Goal: Task Accomplishment & Management: Use online tool/utility

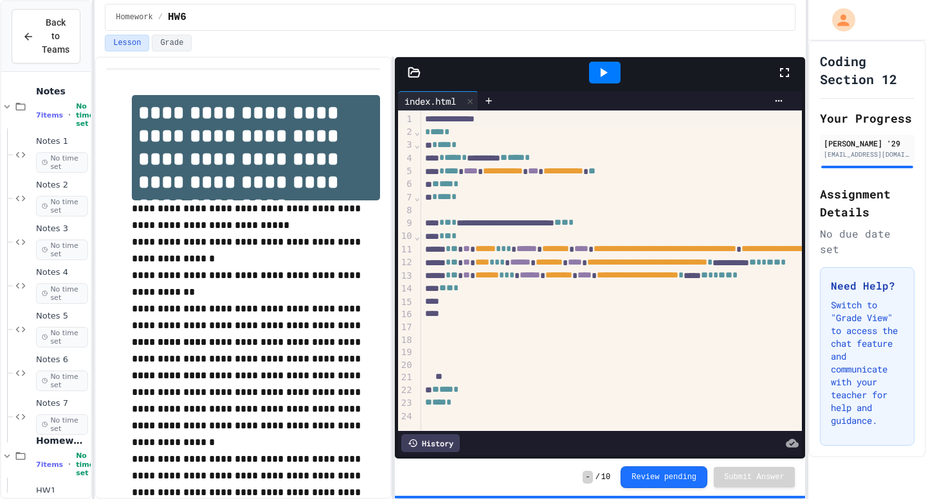
click at [792, 80] on div at bounding box center [790, 72] width 28 height 35
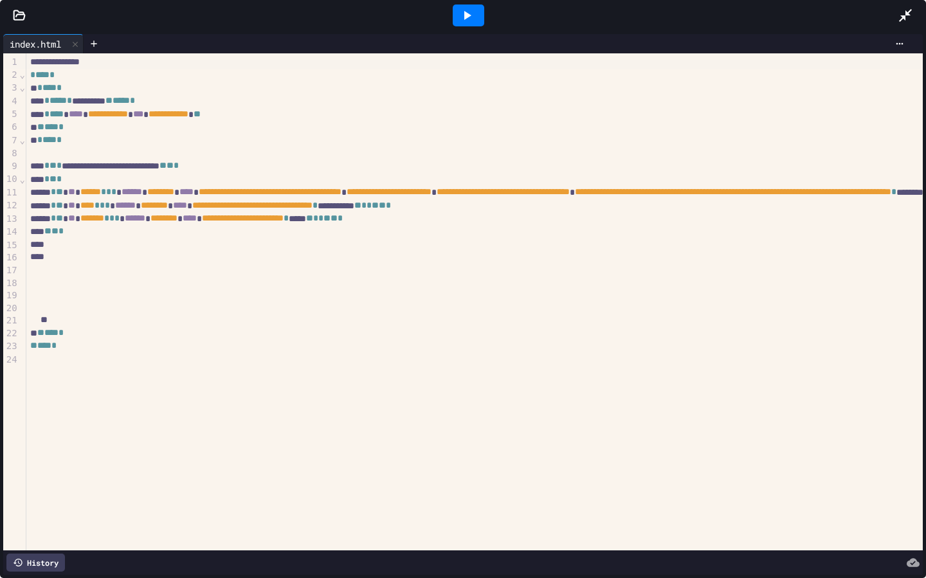
click at [900, 22] on icon at bounding box center [904, 15] width 15 height 15
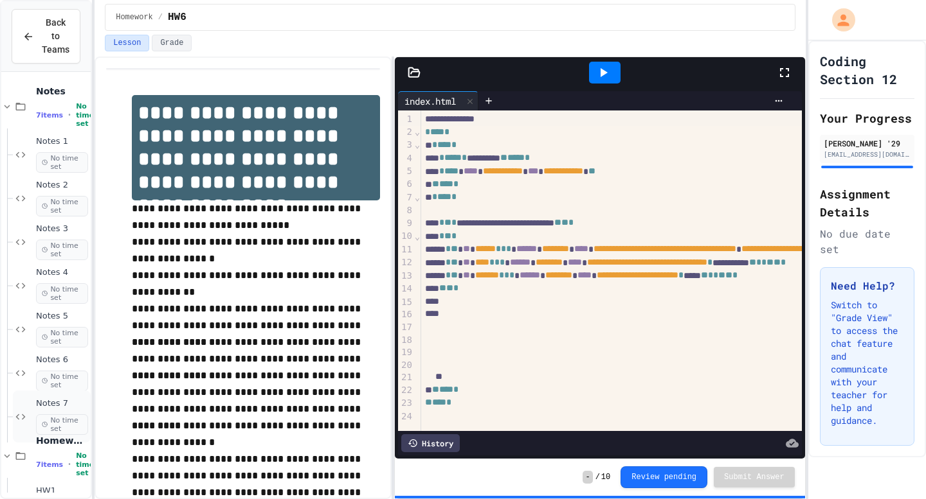
click at [67, 406] on span "Notes 7" at bounding box center [62, 403] width 52 height 11
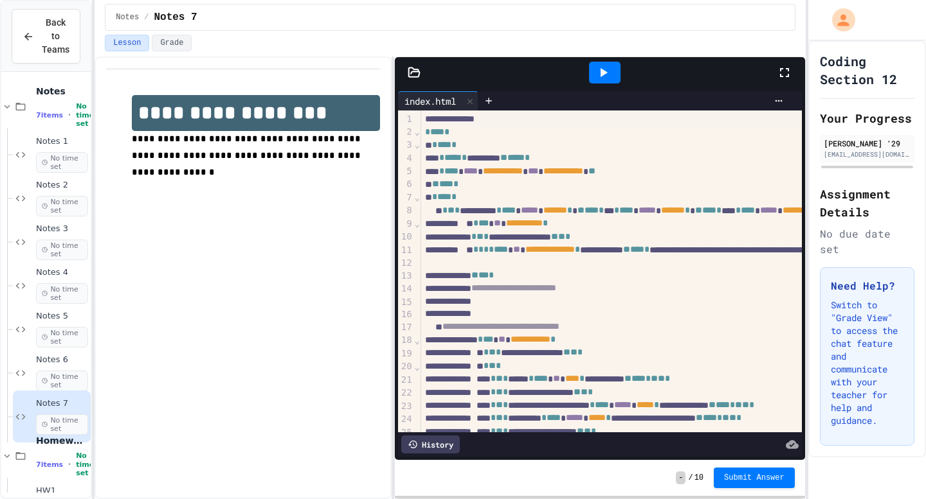
click at [792, 69] on div at bounding box center [790, 72] width 28 height 35
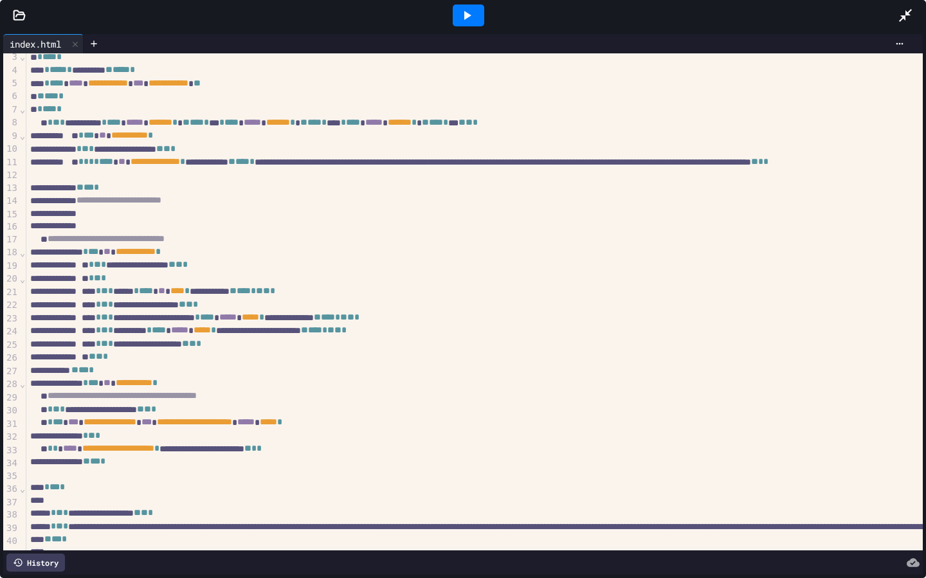
scroll to position [43, 0]
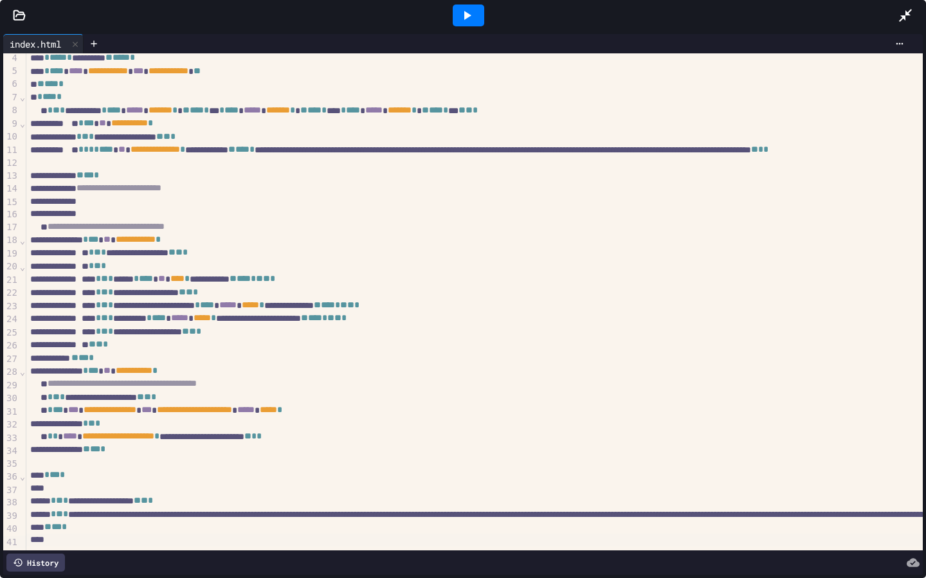
click at [65, 474] on span "*" at bounding box center [62, 474] width 5 height 9
click at [99, 43] on icon at bounding box center [94, 44] width 10 height 10
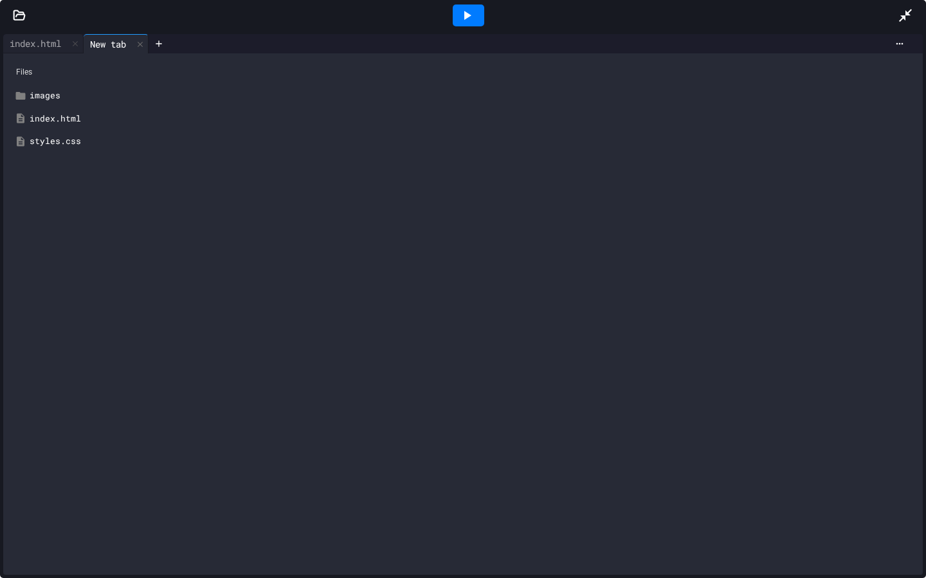
click at [73, 139] on div "styles.css" at bounding box center [472, 141] width 885 height 13
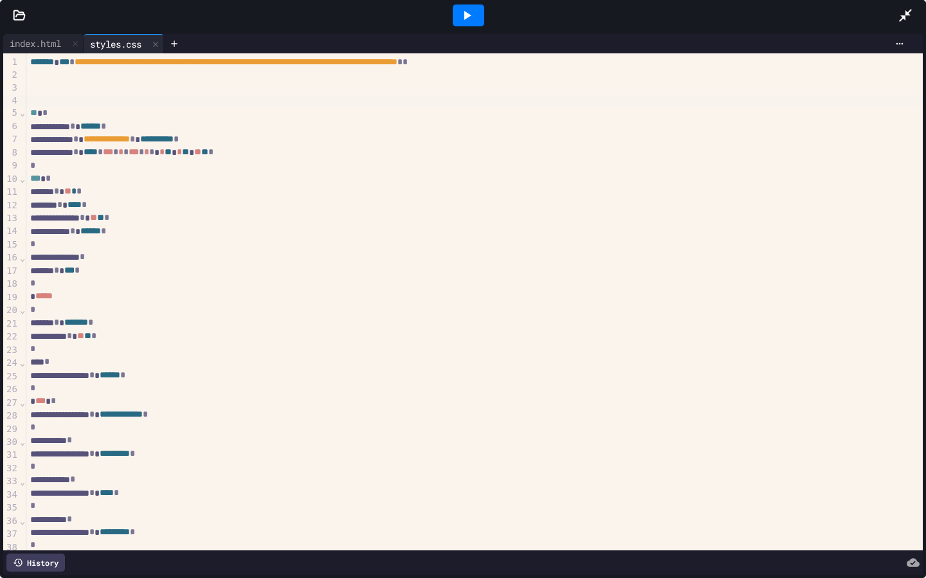
click at [39, 96] on div at bounding box center [474, 100] width 896 height 13
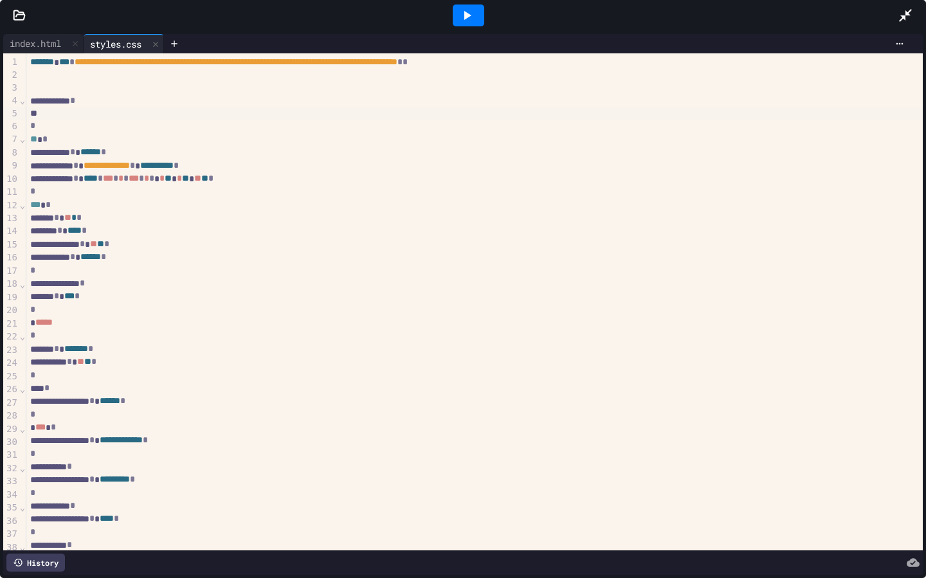
click at [903, 22] on icon at bounding box center [904, 15] width 15 height 15
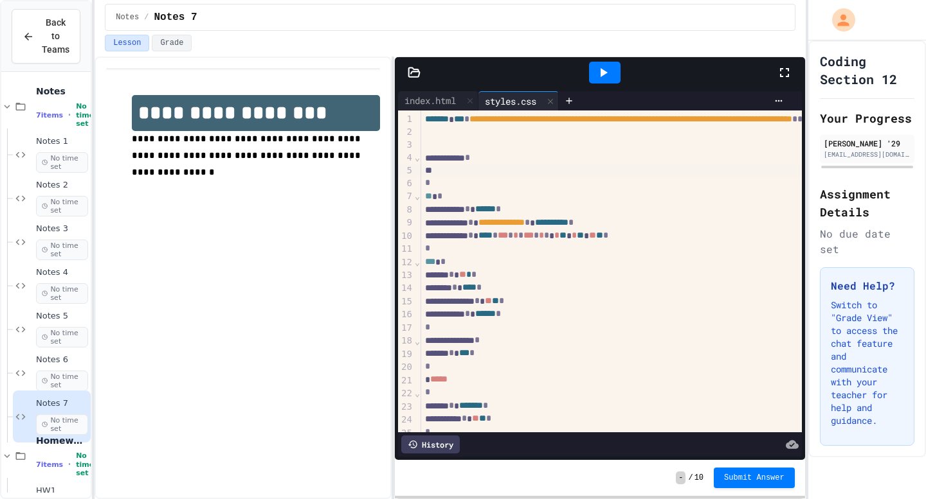
click at [783, 69] on icon at bounding box center [783, 72] width 15 height 15
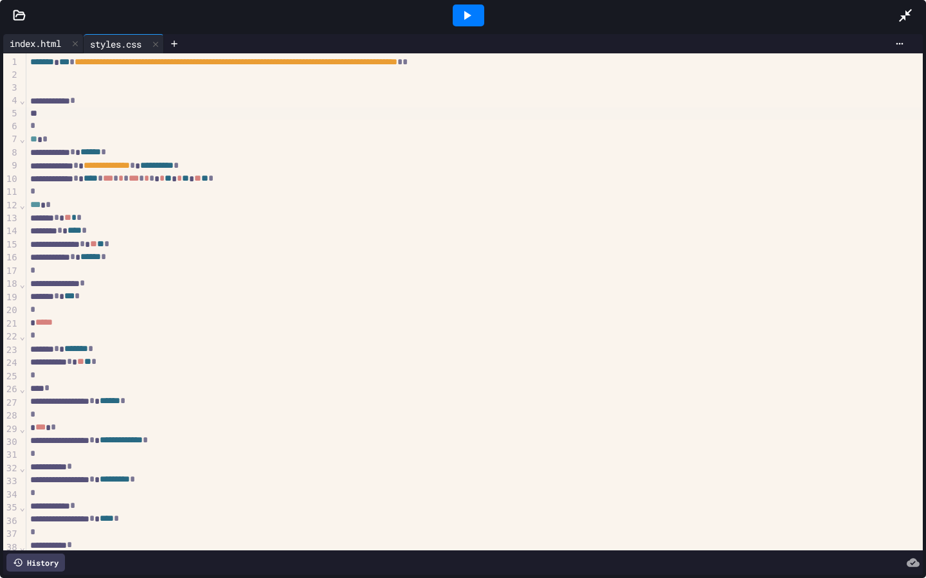
click at [50, 48] on div "index.html" at bounding box center [35, 43] width 64 height 13
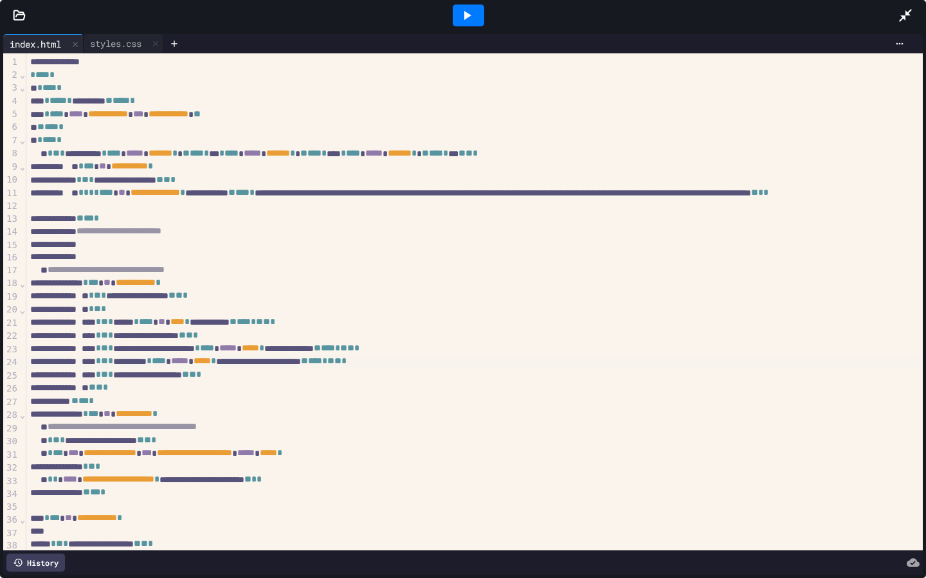
click at [211, 361] on span "*****" at bounding box center [201, 360] width 17 height 9
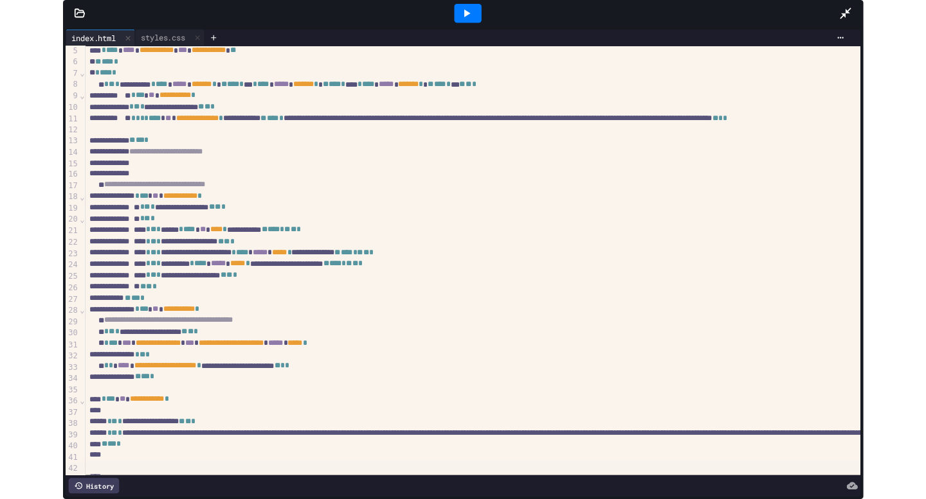
scroll to position [68, 0]
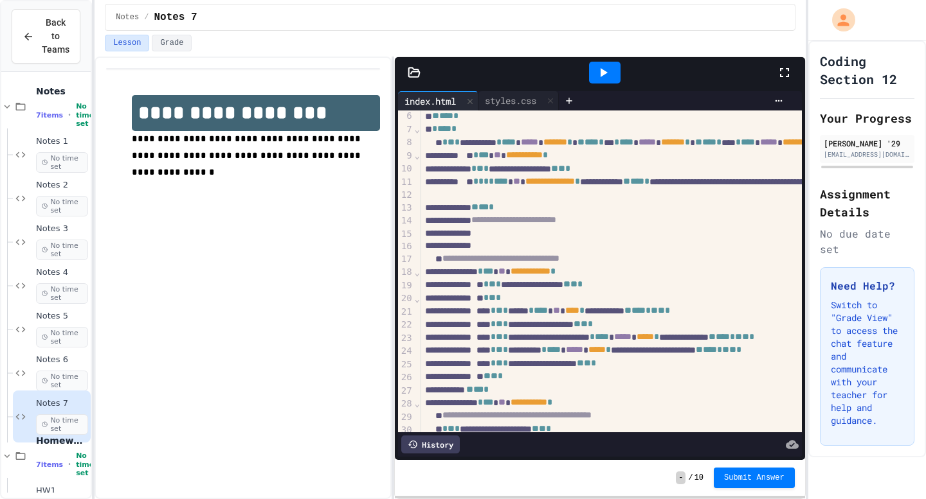
click at [794, 73] on div at bounding box center [790, 72] width 28 height 35
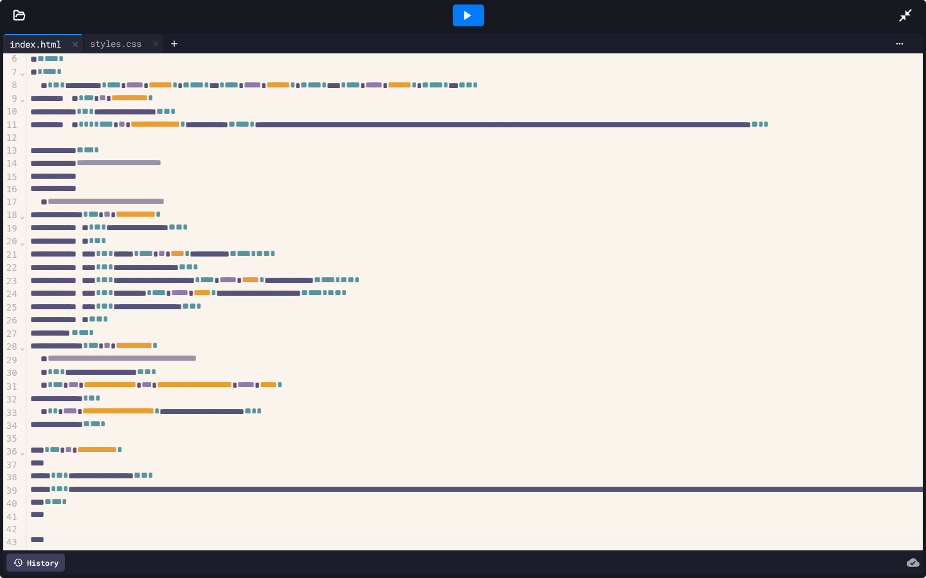
click at [906, 19] on icon at bounding box center [904, 15] width 15 height 15
